Goal: Check status: Check status

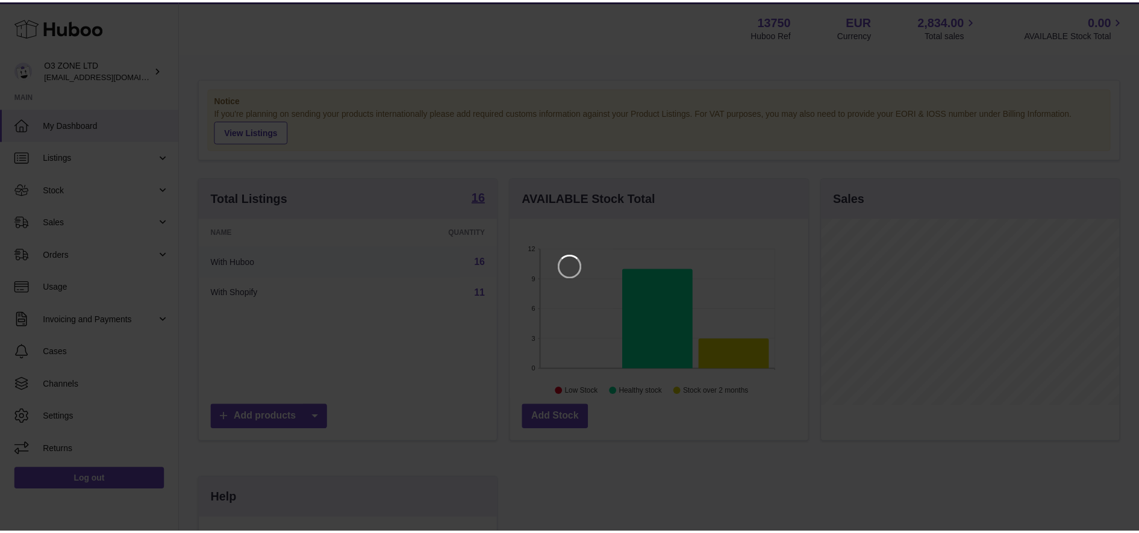
scroll to position [188, 301]
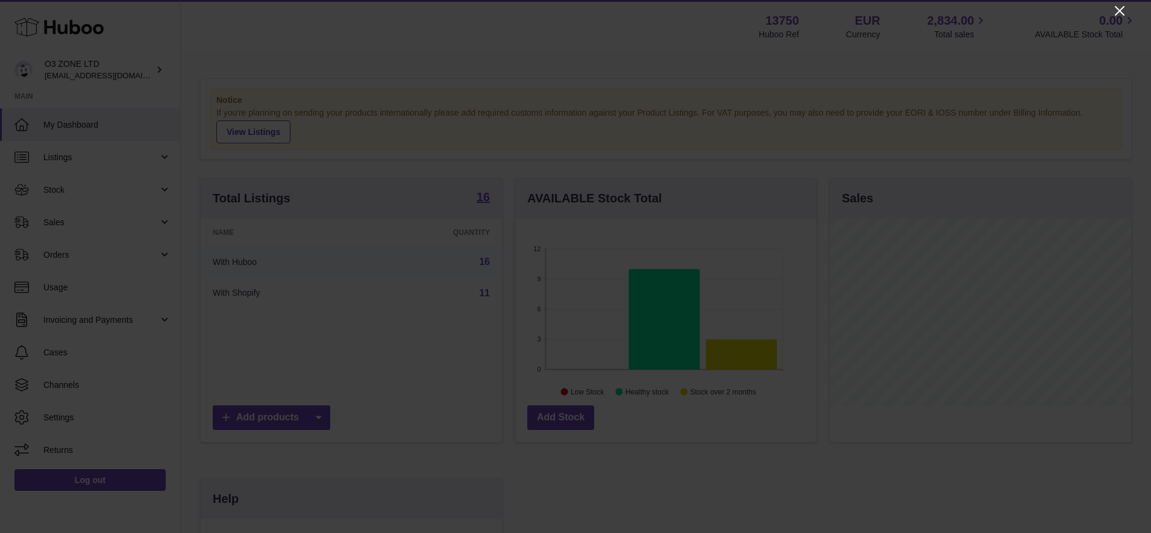
click at [1117, 8] on icon "Close" at bounding box center [1120, 11] width 10 height 10
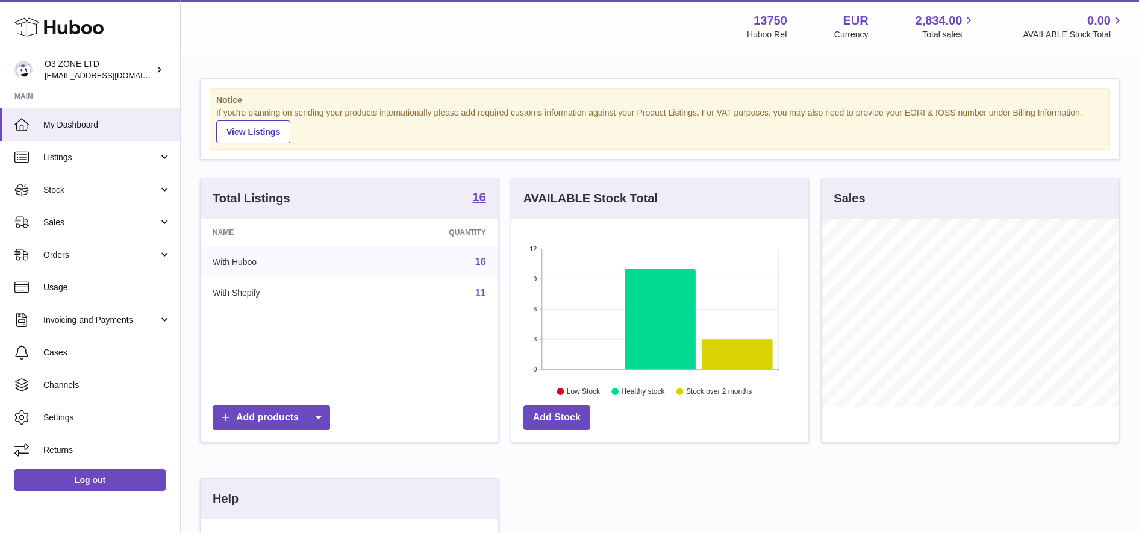
scroll to position [602255, 602145]
click at [106, 186] on span "Stock" at bounding box center [100, 189] width 115 height 11
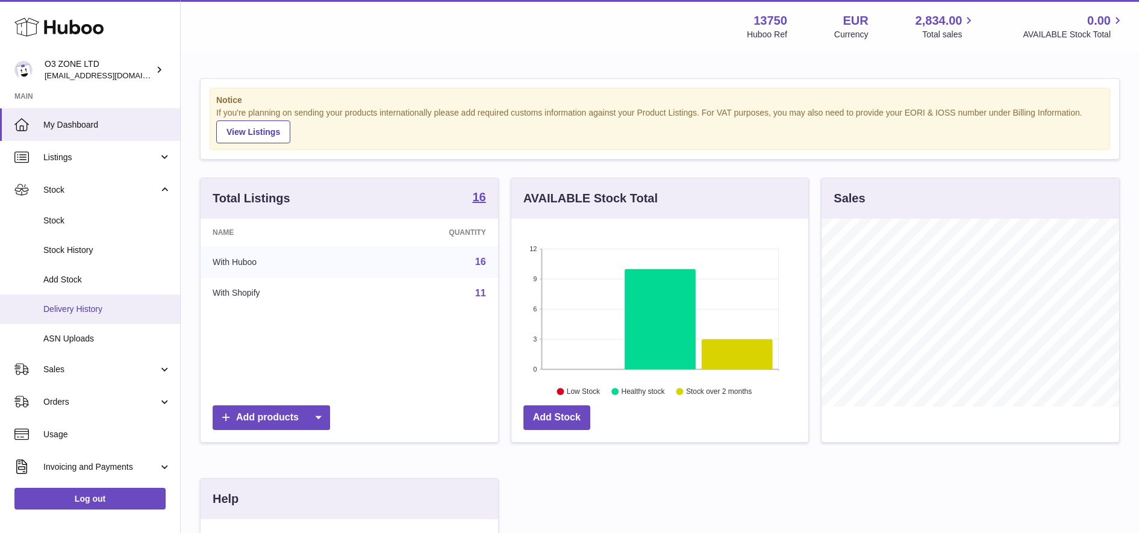
click at [99, 307] on span "Delivery History" at bounding box center [107, 309] width 128 height 11
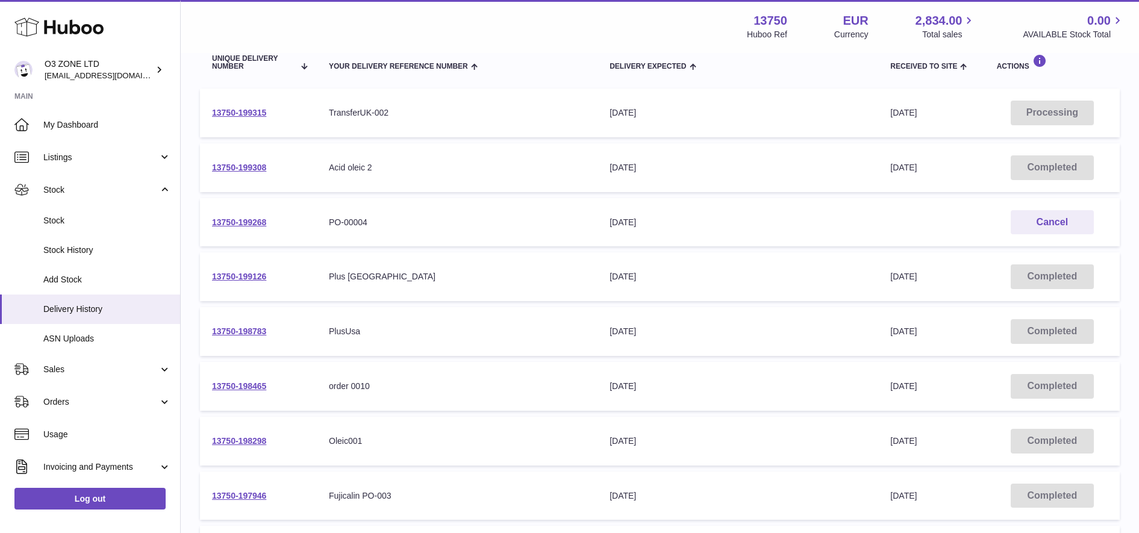
scroll to position [151, 0]
click at [260, 384] on link "13750-198465" at bounding box center [239, 386] width 54 height 10
click at [255, 276] on link "13750-199126" at bounding box center [239, 276] width 54 height 10
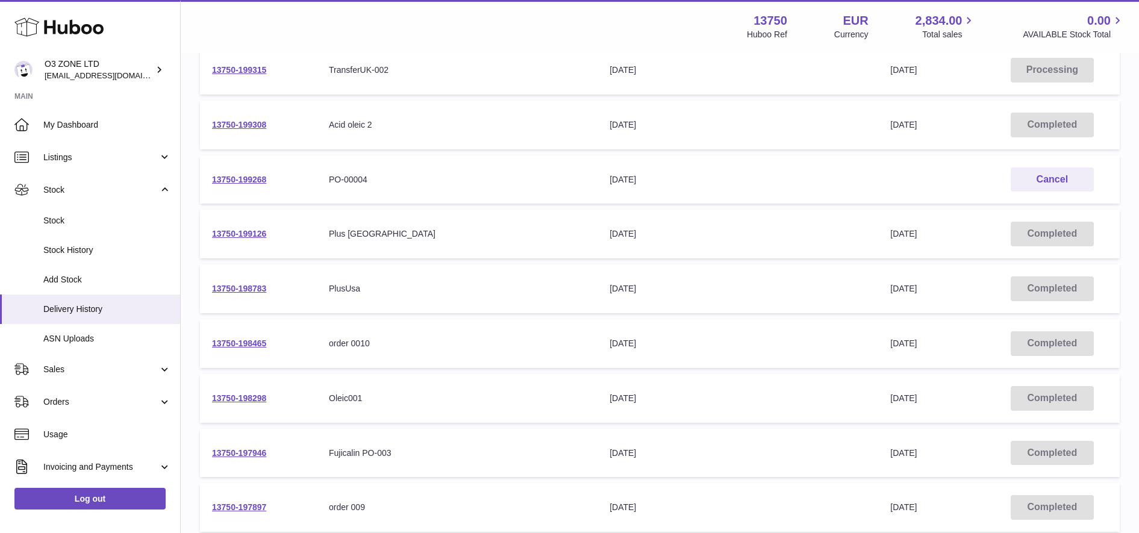
scroll to position [226, 0]
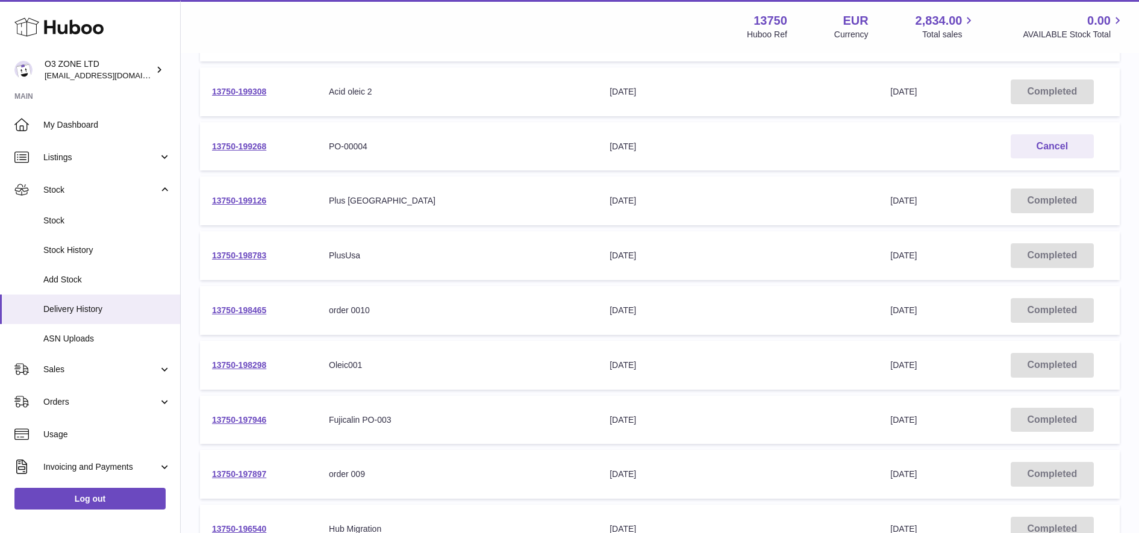
click at [355, 474] on div "order 009" at bounding box center [457, 474] width 257 height 11
click at [258, 469] on link "13750-197897" at bounding box center [239, 474] width 54 height 10
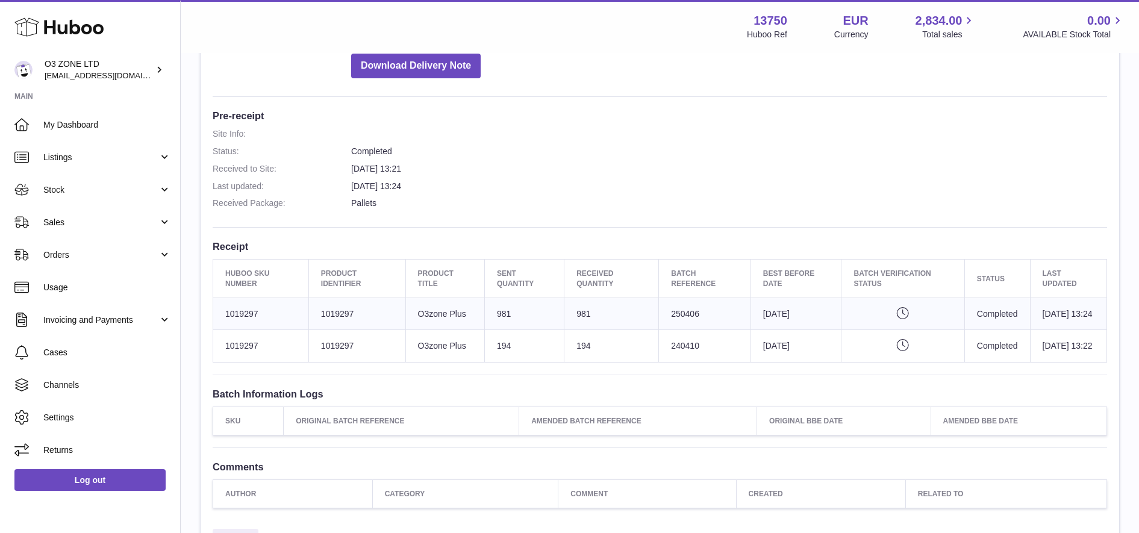
scroll to position [301, 0]
